Goal: Task Accomplishment & Management: Use online tool/utility

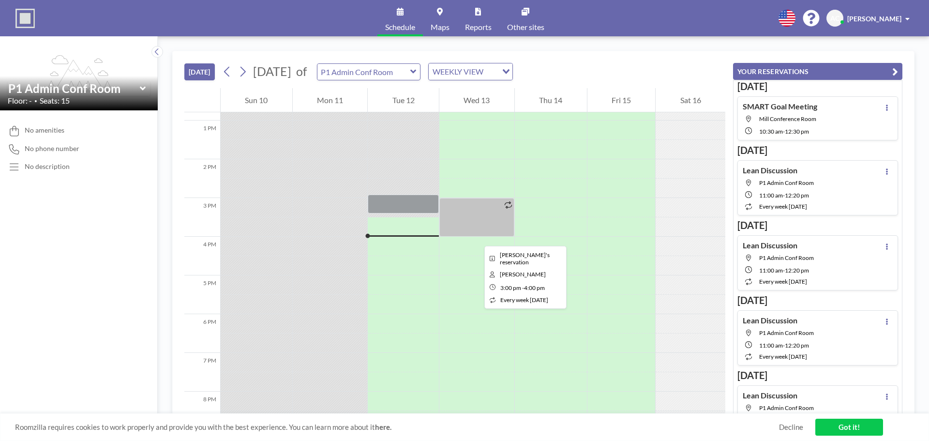
scroll to position [435, 0]
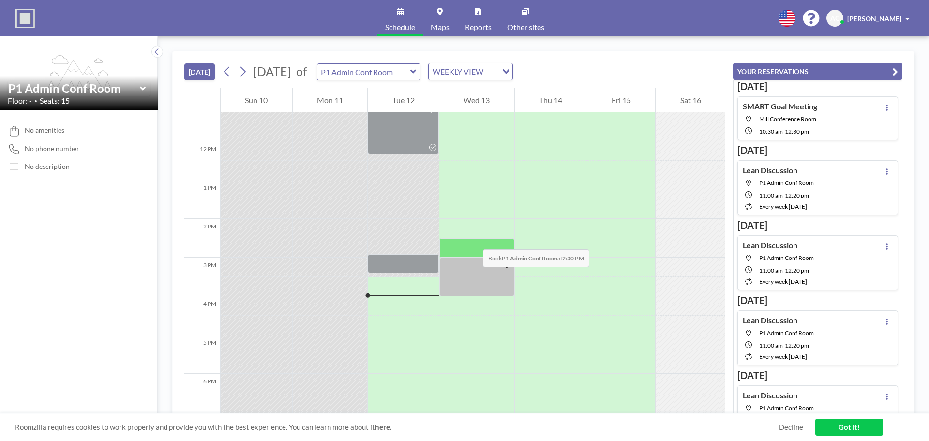
click at [473, 240] on div at bounding box center [476, 247] width 75 height 19
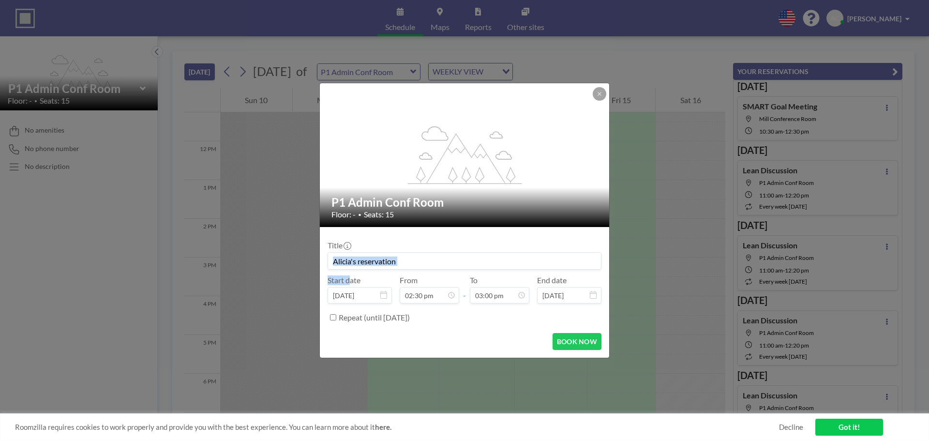
click at [473, 240] on div "Title Start date [DATE] From 02:30 pm - To 03:00 pm End date [DATE] Repeat (unt…" at bounding box center [465, 280] width 274 height 90
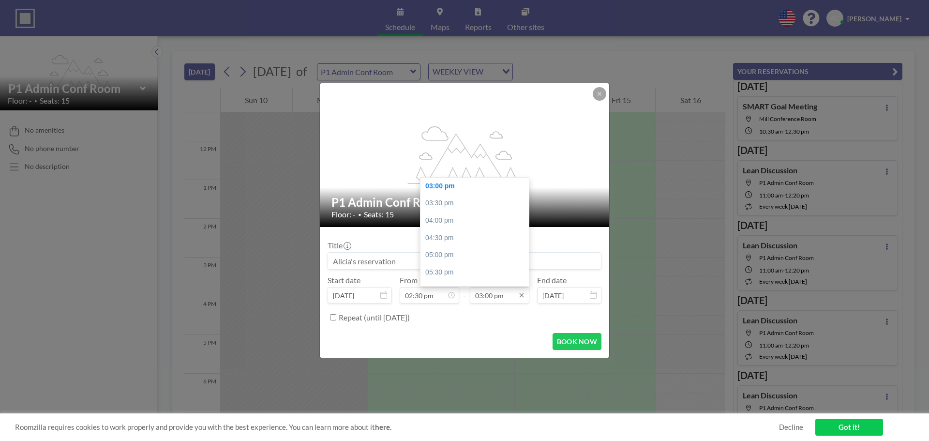
click at [508, 297] on input "03:00 pm" at bounding box center [500, 295] width 60 height 16
click at [458, 206] on div "03:30 pm" at bounding box center [476, 203] width 113 height 17
type input "03:30 pm"
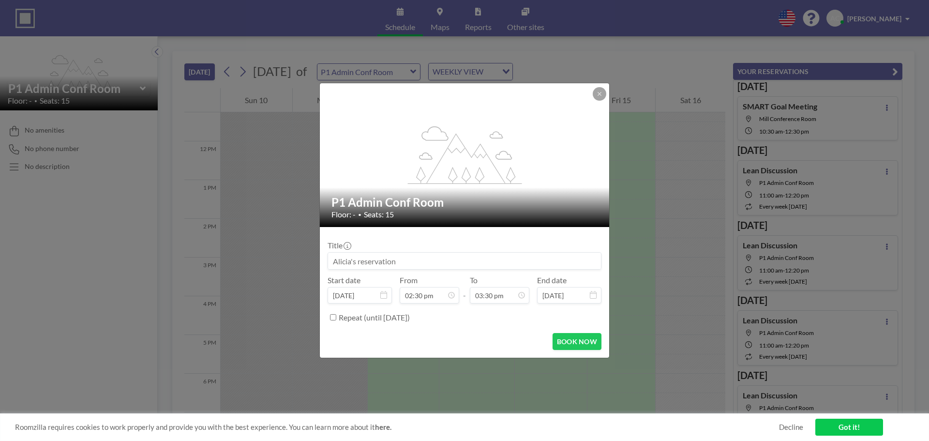
click at [368, 263] on input at bounding box center [464, 261] width 273 height 16
type input "Warehouse Project"
click at [576, 342] on button "BOOK NOW" at bounding box center [577, 341] width 49 height 17
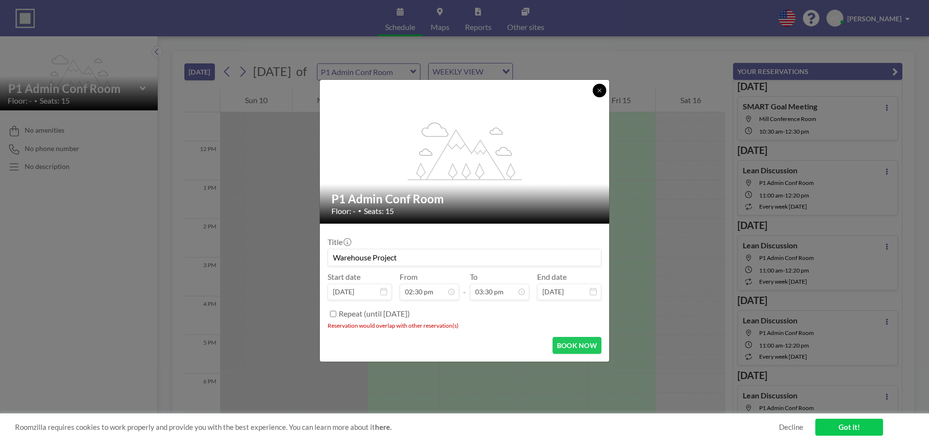
click at [601, 90] on icon at bounding box center [600, 91] width 6 height 6
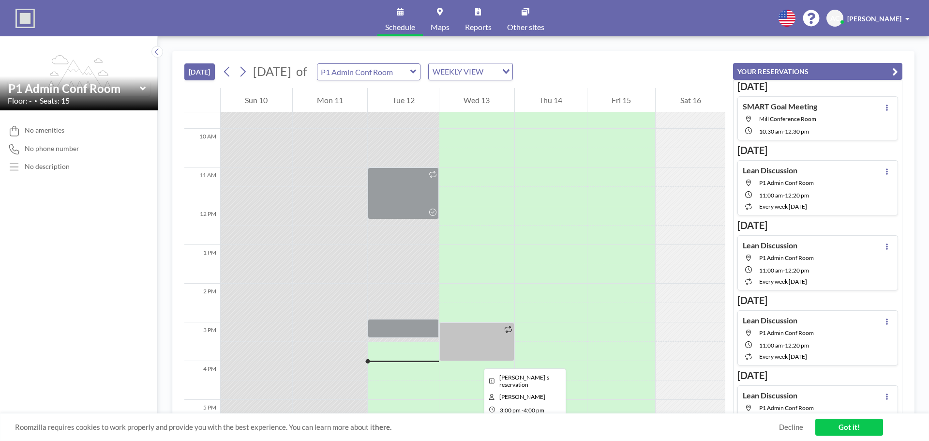
scroll to position [387, 0]
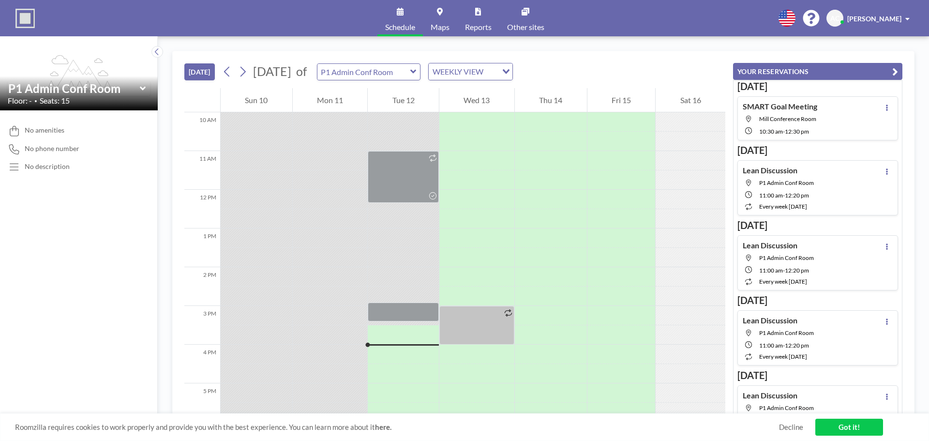
click at [40, 258] on div "No amenities No phone number No description" at bounding box center [79, 275] width 158 height 330
click at [674, 40] on div "[DATE] [DATE] of P1 Admin Conf Room WEEKLY VIEW Loading... 12 AM 1 AM 2 AM 3 AM…" at bounding box center [543, 238] width 771 height 404
click at [417, 71] on icon at bounding box center [413, 72] width 6 height 10
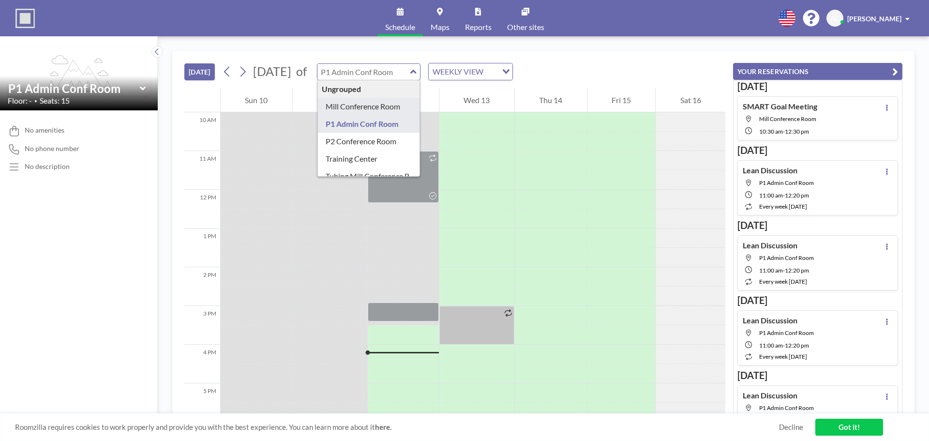
type input "Mill Conference Room"
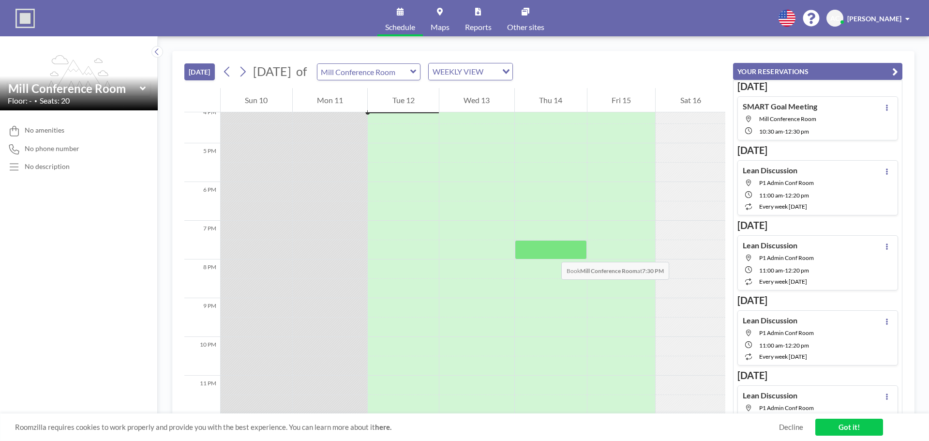
scroll to position [632, 0]
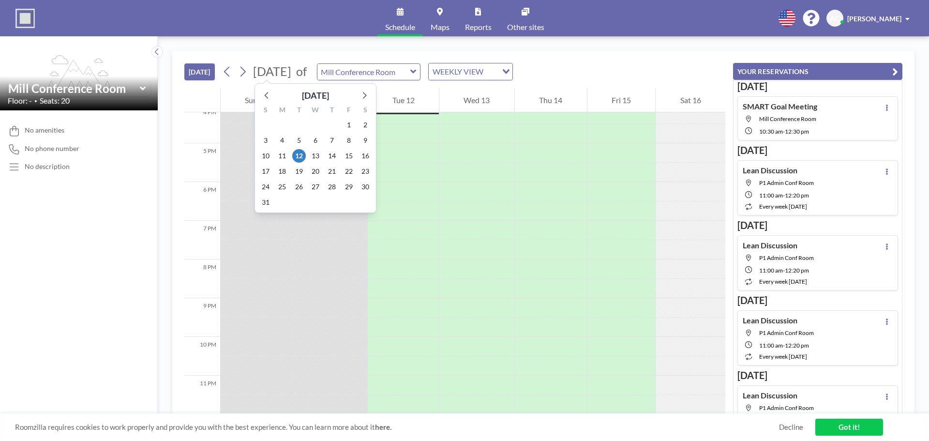
click at [244, 80] on div "[DATE] [DATE] [DATE] S M T W T F S 27 28 29 30 31 1 2 3 4 5 6 7 8 9 10 11 12 13…" at bounding box center [454, 69] width 541 height 37
click at [285, 77] on span "[DATE]" at bounding box center [272, 71] width 38 height 15
click at [330, 189] on span "28" at bounding box center [332, 187] width 14 height 14
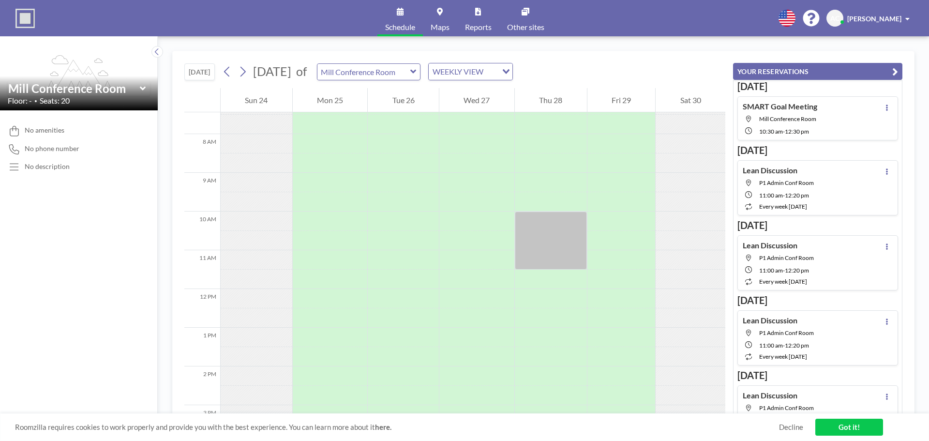
scroll to position [290, 0]
click at [540, 228] on div at bounding box center [551, 238] width 72 height 58
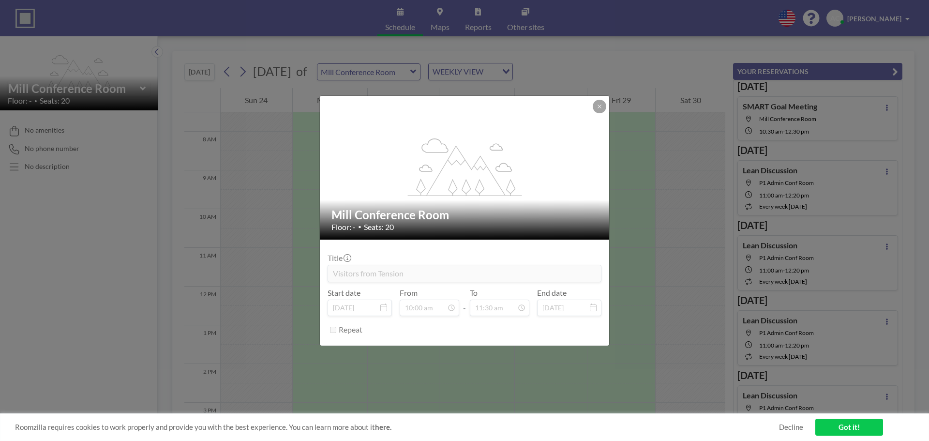
click at [540, 228] on div "Floor: - • Seats: 20" at bounding box center [464, 227] width 267 height 10
click at [599, 105] on icon at bounding box center [600, 107] width 6 height 6
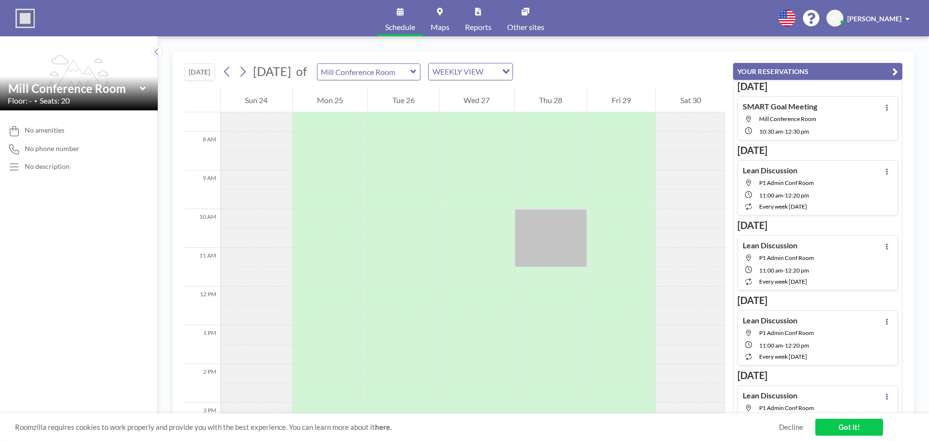
click at [641, 47] on div "[DATE] [DATE] of Mill Conference Room WEEKLY VIEW Loading... 12 AM 1 AM 2 AM 3 …" at bounding box center [543, 238] width 771 height 404
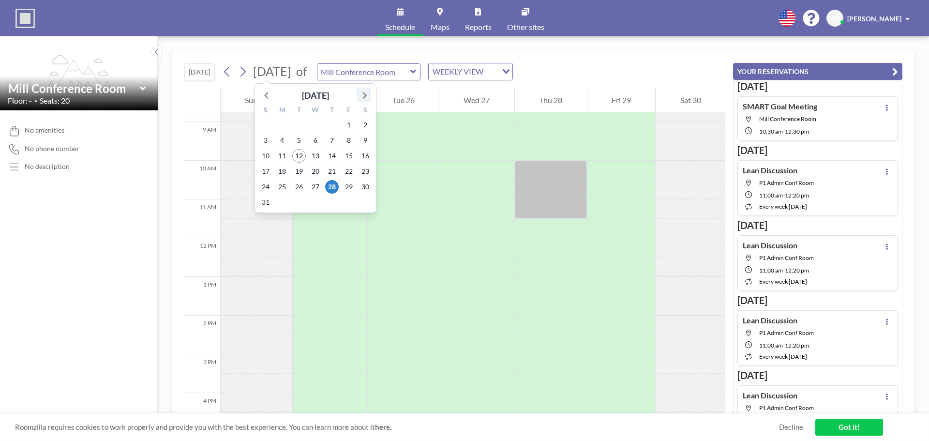
click at [366, 95] on icon at bounding box center [365, 95] width 4 height 7
click at [331, 170] on span "25" at bounding box center [332, 172] width 14 height 14
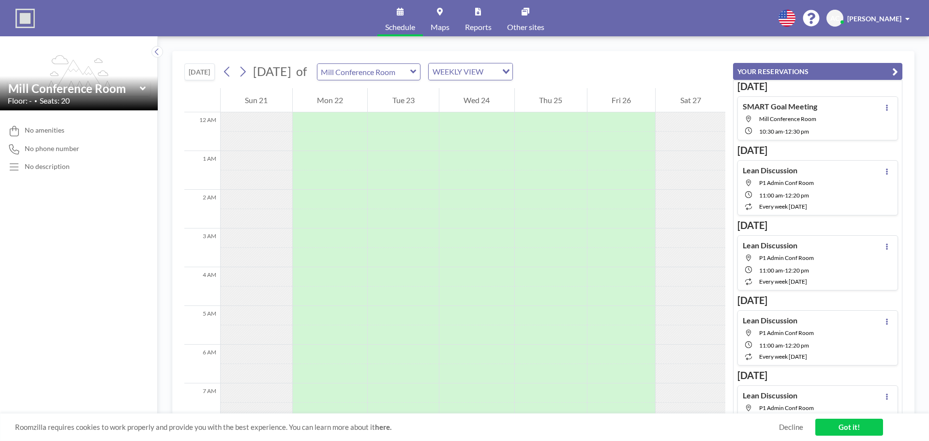
scroll to position [290, 0]
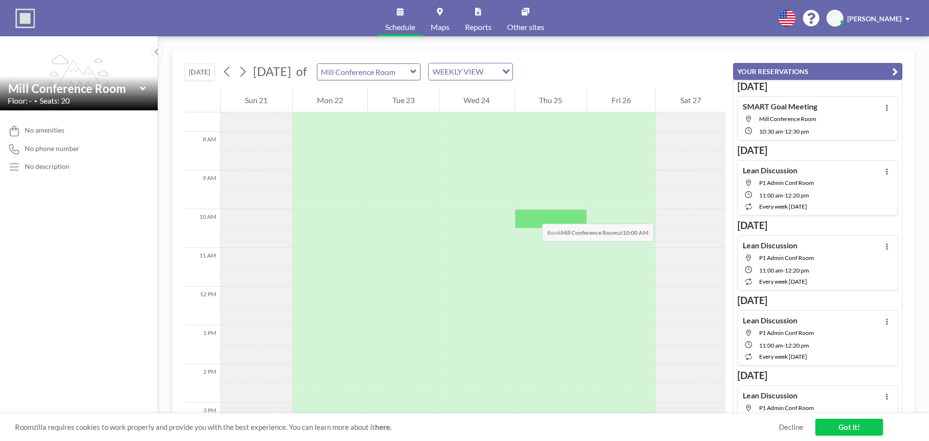
click at [532, 214] on div at bounding box center [551, 218] width 72 height 19
